Goal: Find specific page/section: Locate a particular part of the current website

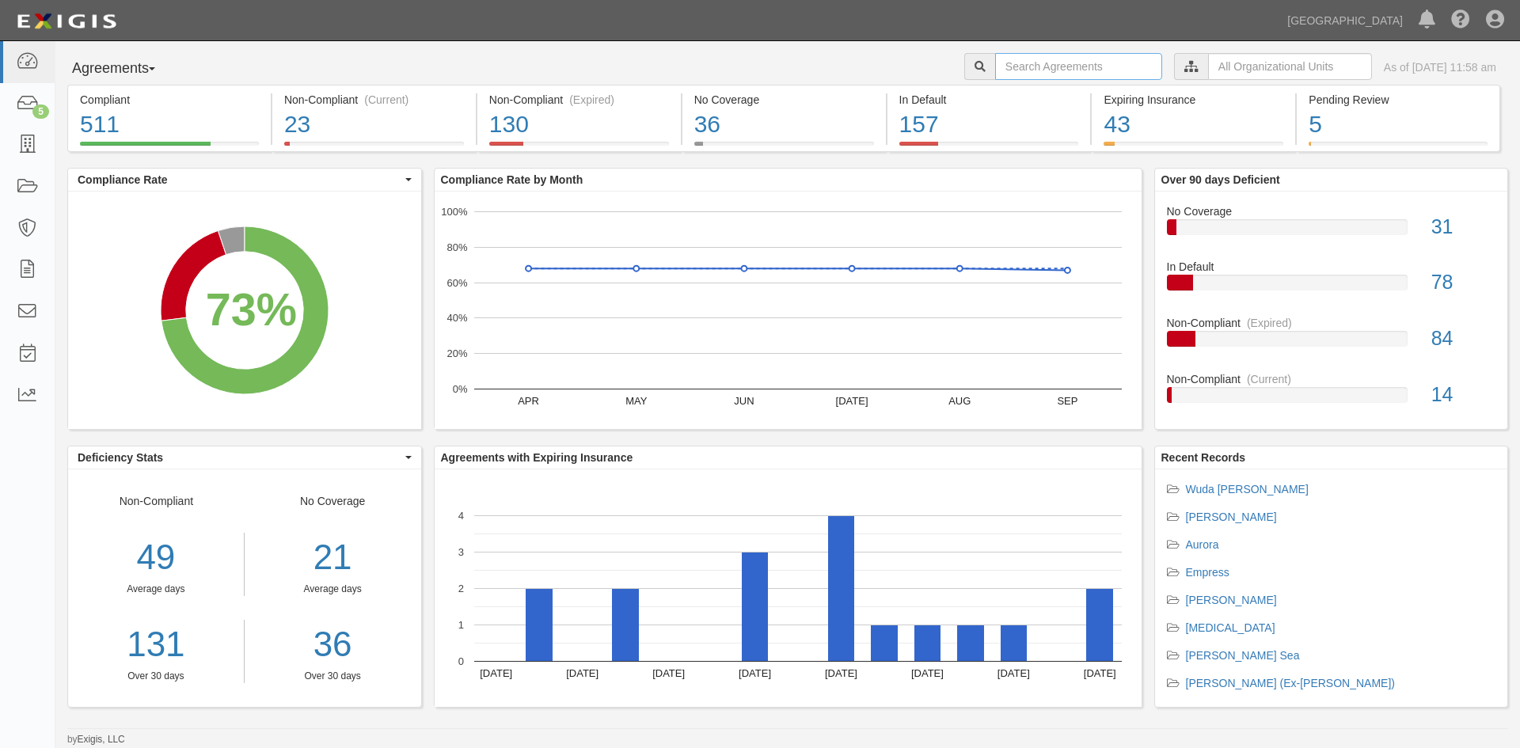
click at [995, 62] on input "text" at bounding box center [1078, 66] width 167 height 27
type input "suresh"
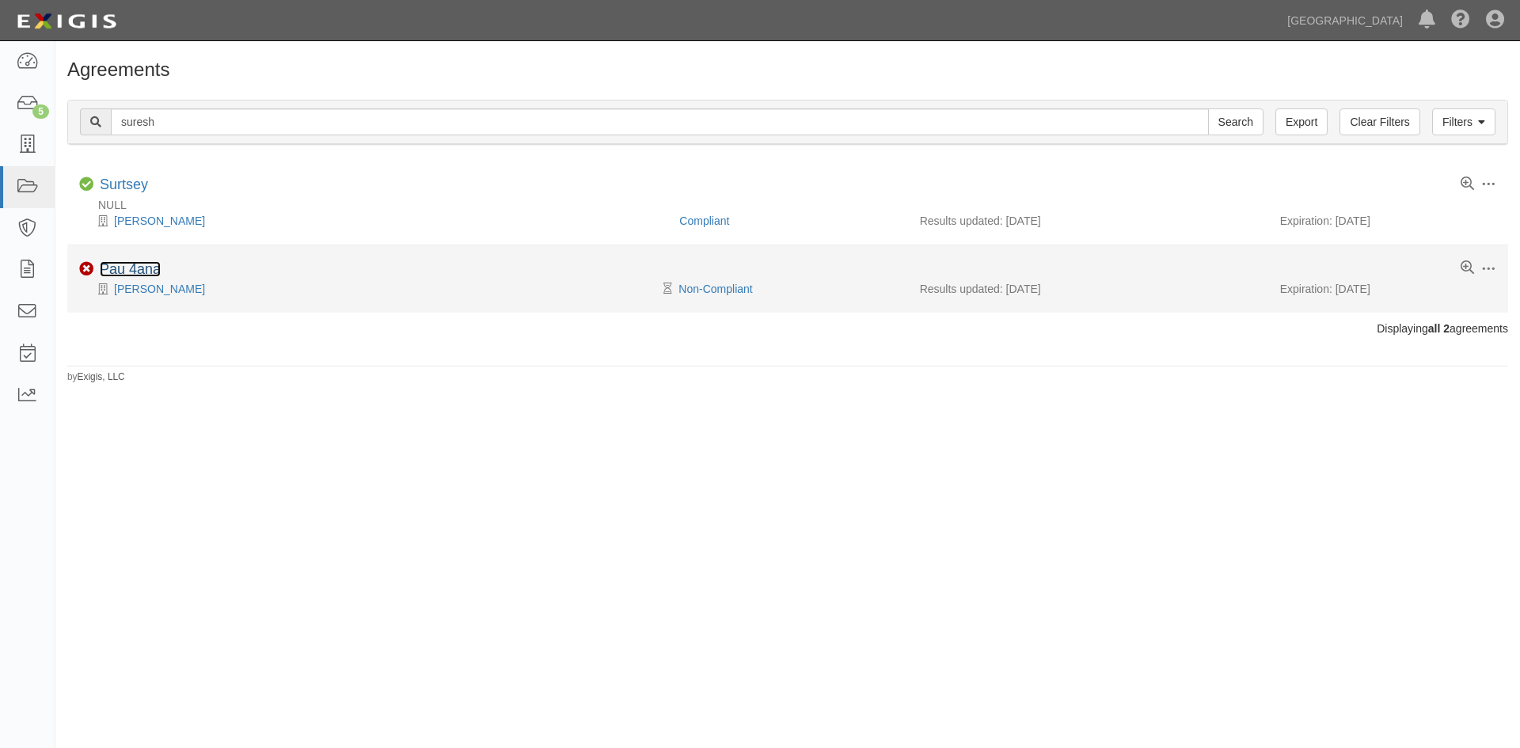
click at [151, 272] on link "Pau 4ana" at bounding box center [130, 269] width 61 height 16
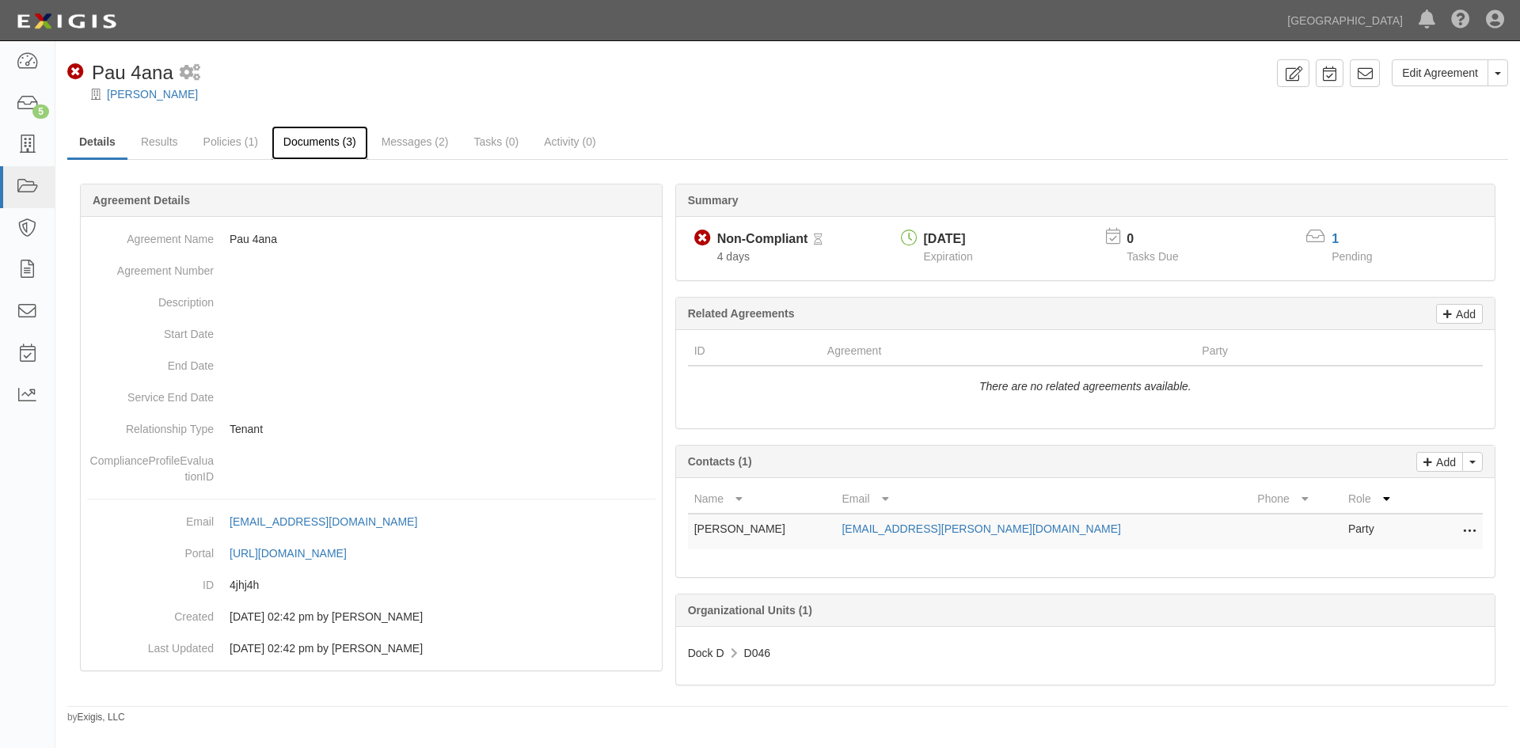
click at [329, 143] on link "Documents (3)" at bounding box center [320, 143] width 97 height 34
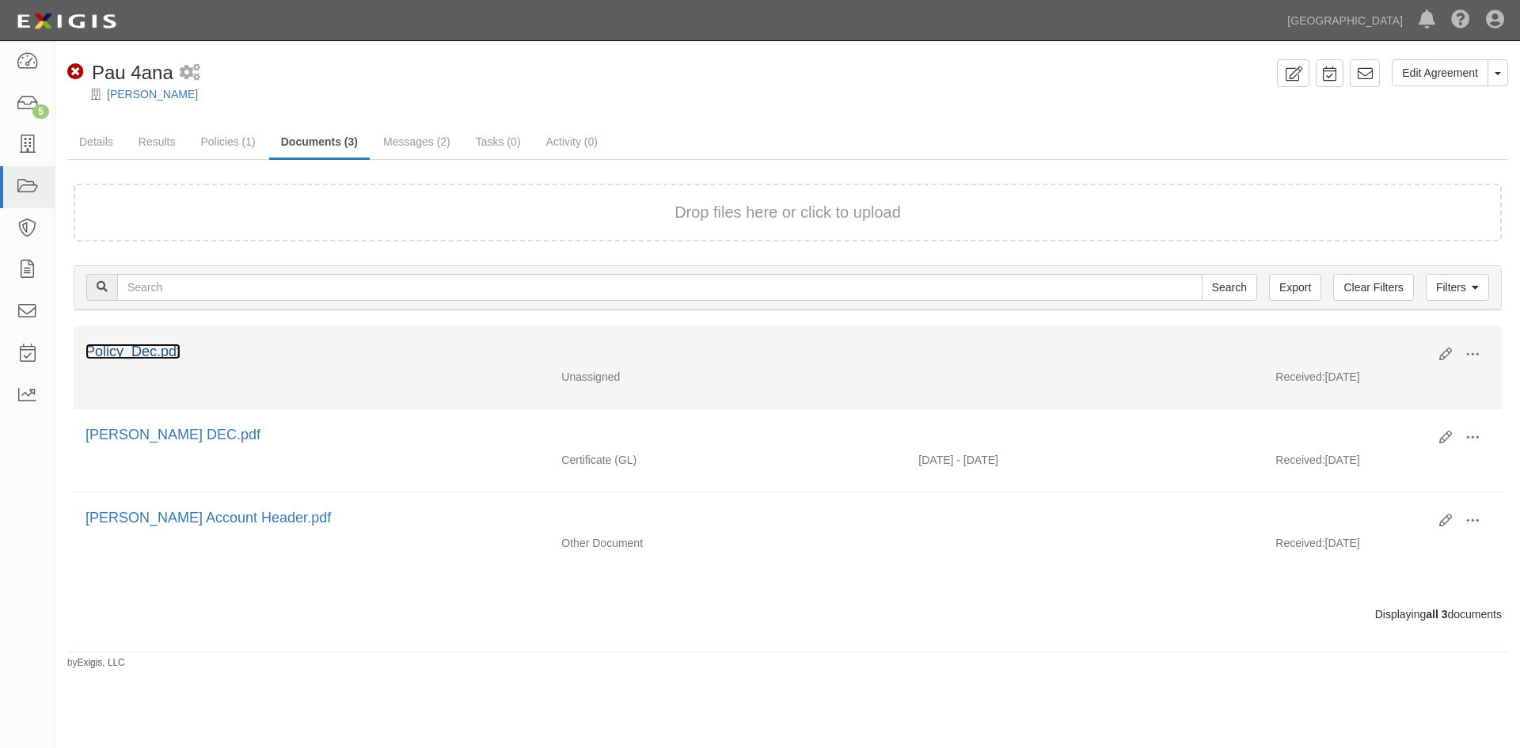
click at [150, 349] on link "Policy_Dec.pdf" at bounding box center [133, 352] width 95 height 16
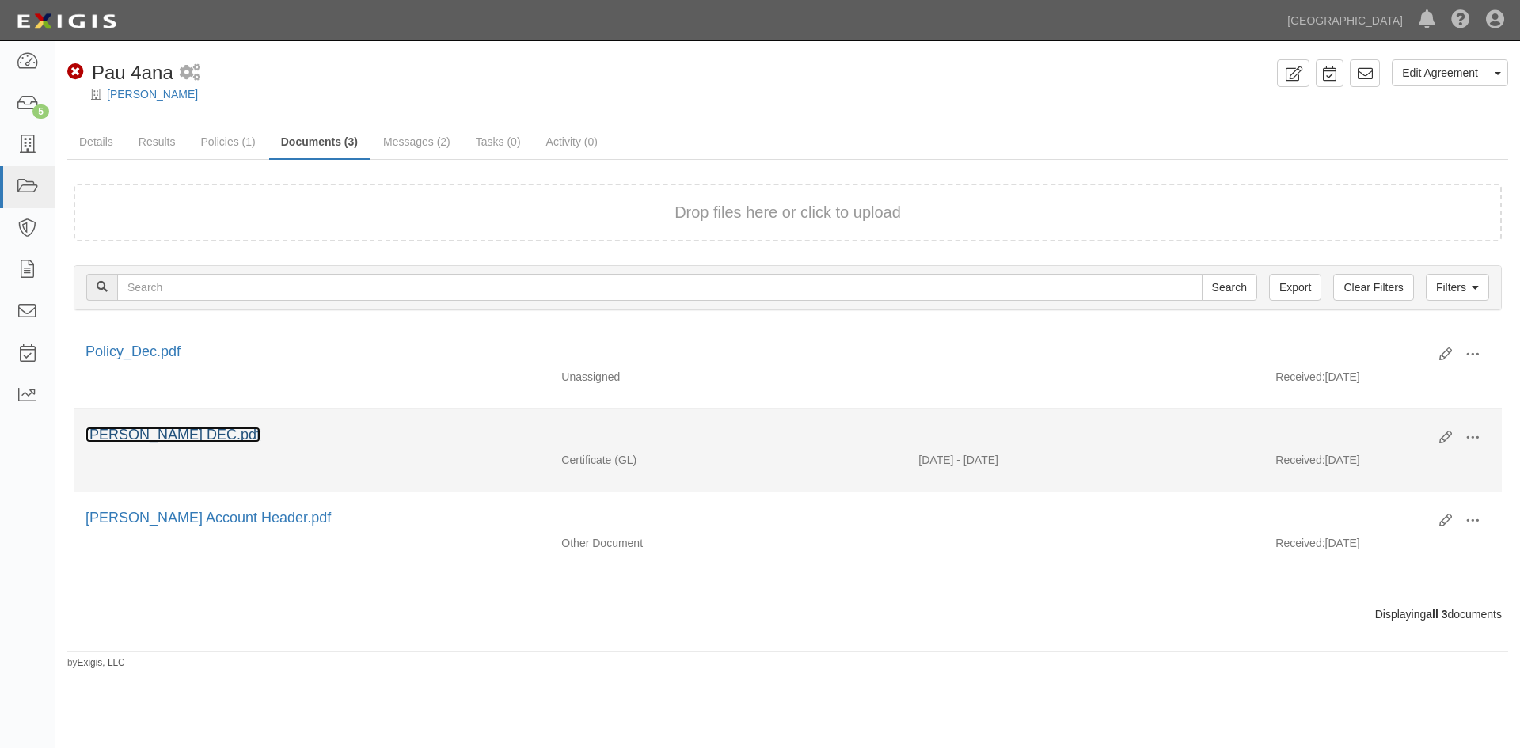
click at [213, 429] on link "Suresh Rangarajan DEC.pdf" at bounding box center [173, 435] width 175 height 16
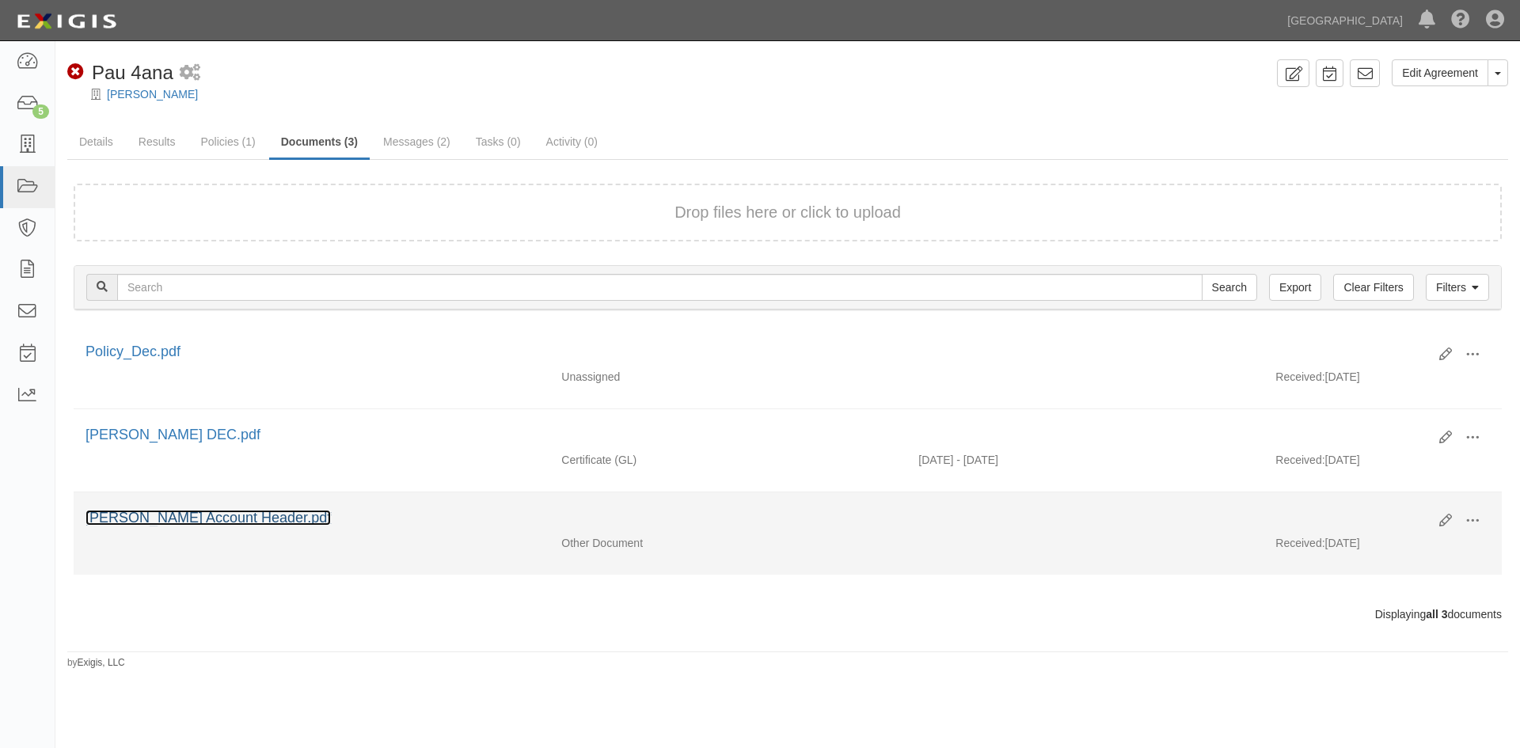
click at [238, 523] on link "Suresh Rangarajan Account Header.pdf" at bounding box center [208, 518] width 245 height 16
